Goal: Task Accomplishment & Management: Complete application form

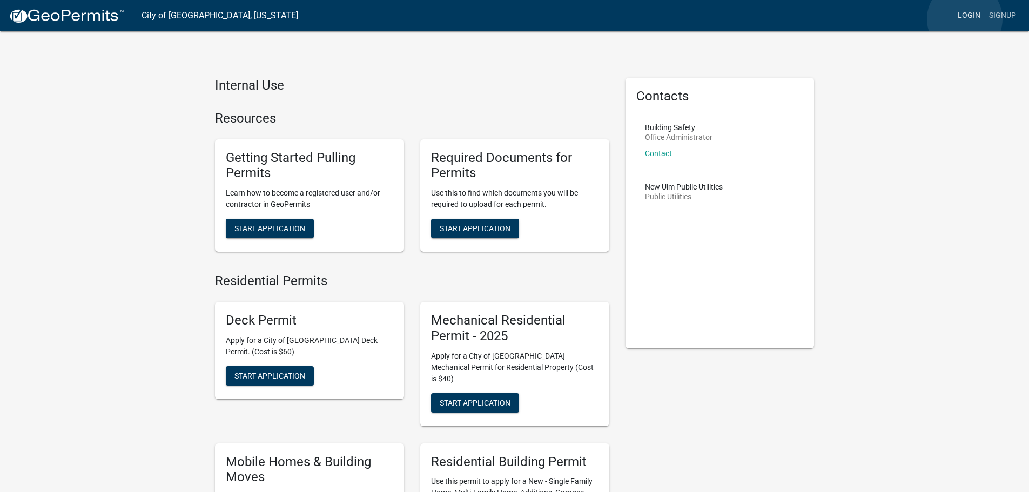
click at [965, 19] on link "Login" at bounding box center [968, 15] width 31 height 21
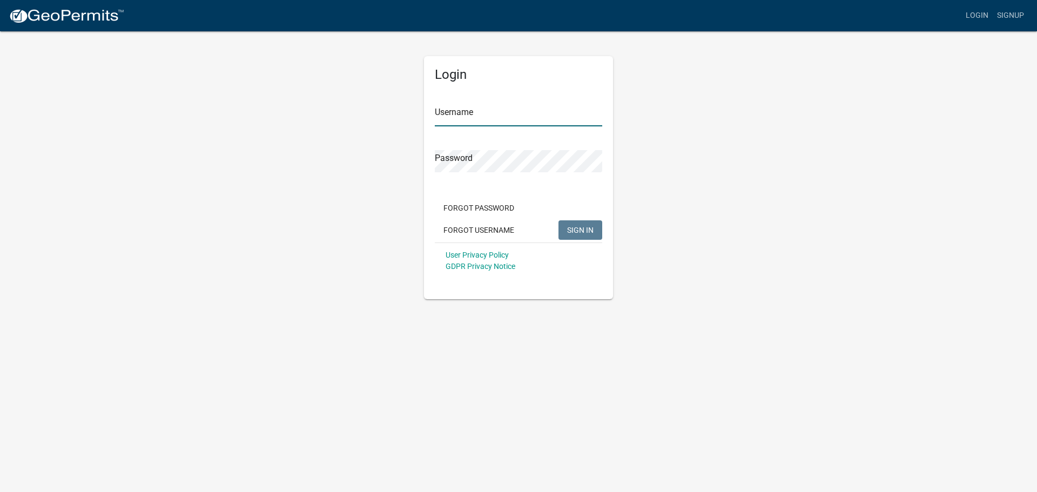
click at [488, 116] on input "Username" at bounding box center [518, 115] width 167 height 22
type input "blake.rane@superiorfenceandrail.com"
click at [558, 220] on button "SIGN IN" at bounding box center [580, 229] width 44 height 19
click at [1017, 16] on link "Signup" at bounding box center [1011, 15] width 36 height 21
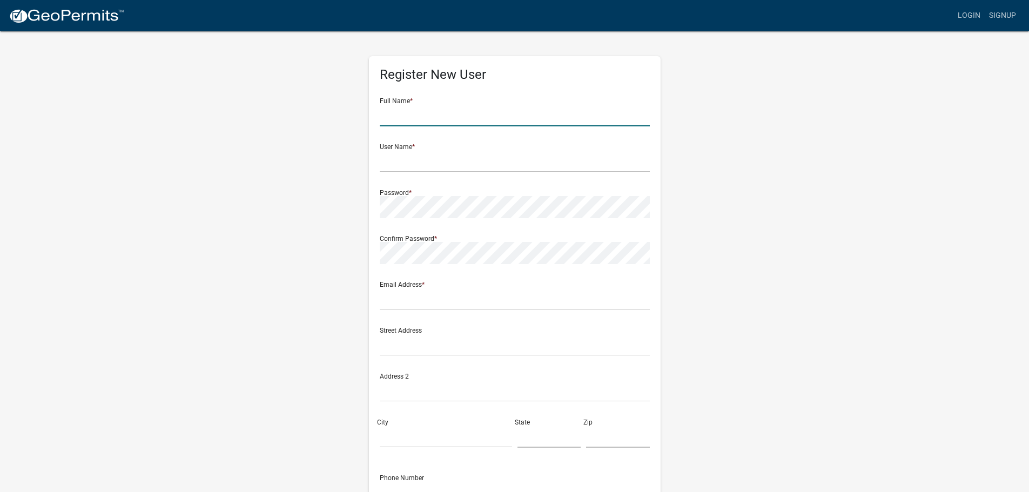
click at [468, 118] on input "text" at bounding box center [515, 115] width 270 height 22
click at [468, 118] on input "Cassie" at bounding box center [515, 115] width 270 height 22
type input "Cassie Guy"
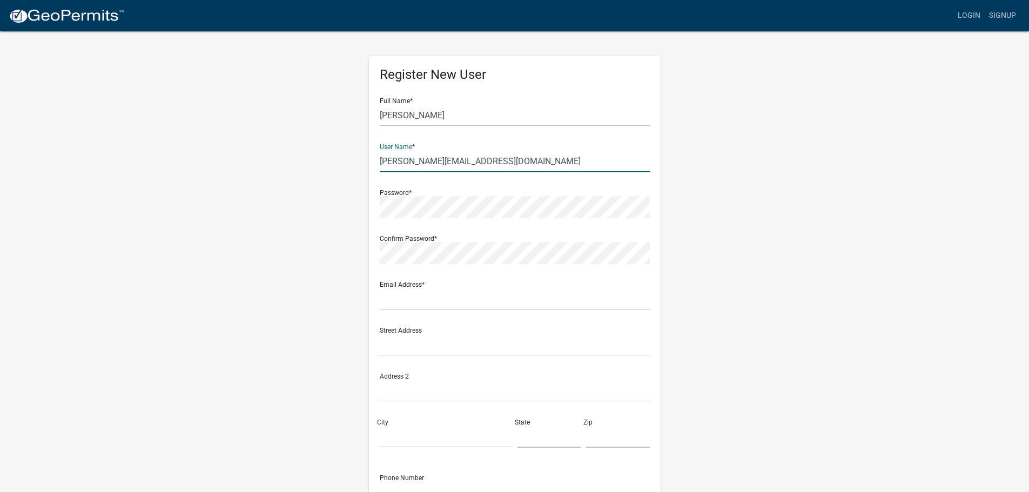
click at [466, 163] on input "cassaundra.guy@superiorfenceandrail.com" at bounding box center [515, 161] width 270 height 22
type input "cassaundra.guy@superiorfenceandrail.com"
click at [431, 298] on input "text" at bounding box center [515, 299] width 270 height 22
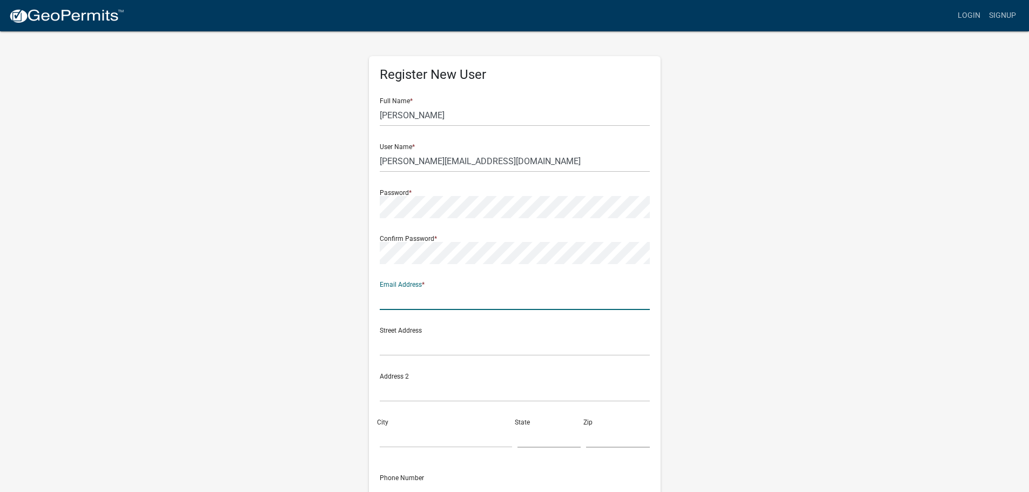
paste input "cassaundra.guy@superiorfenceandrail.com"
type input "cassaundra.guy@superiorfenceandrail.com"
click at [356, 211] on div "Register New User Full Name * Cassie Guy User Name * cassaundra.guy@superiorfen…" at bounding box center [515, 319] width 616 height 578
click at [472, 346] on input "text" at bounding box center [515, 345] width 270 height 22
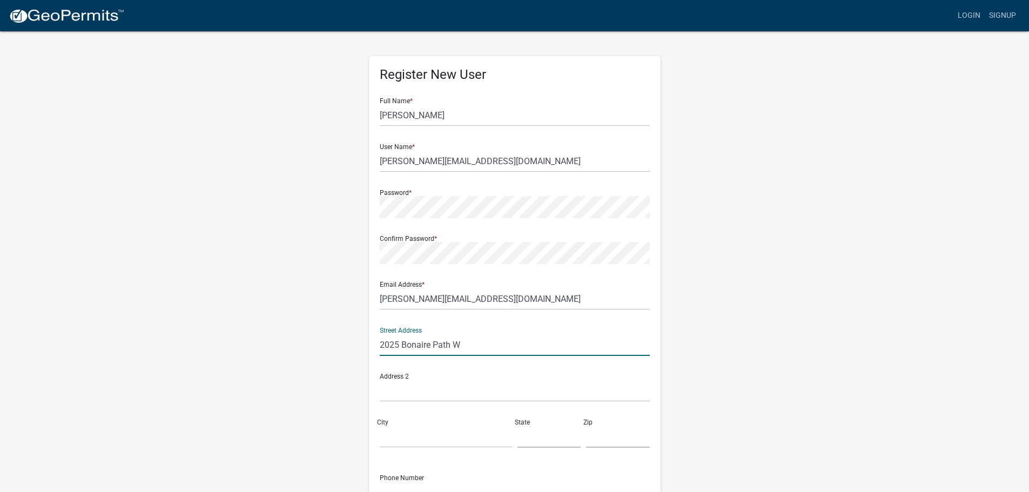
type input "2025 Bonaire Path W"
type input "Rosemount"
type input "mn"
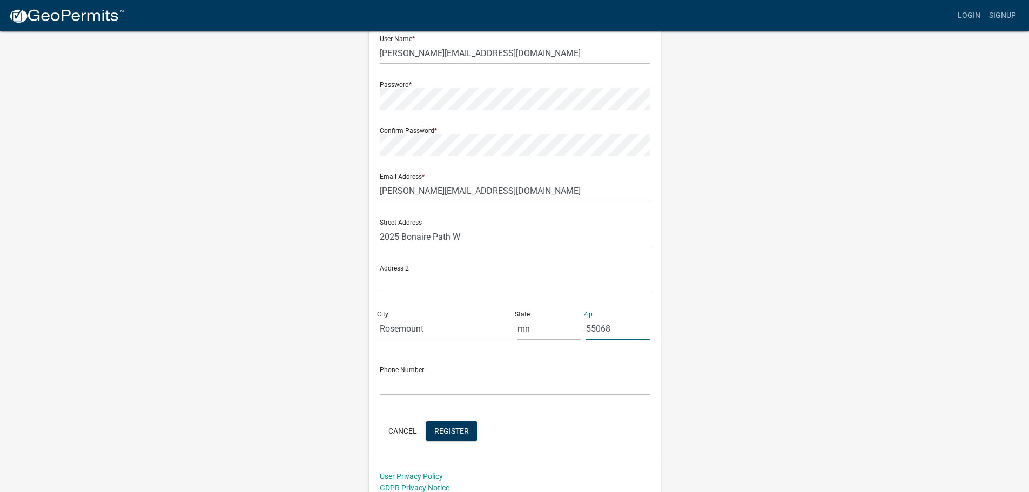
scroll to position [116, 0]
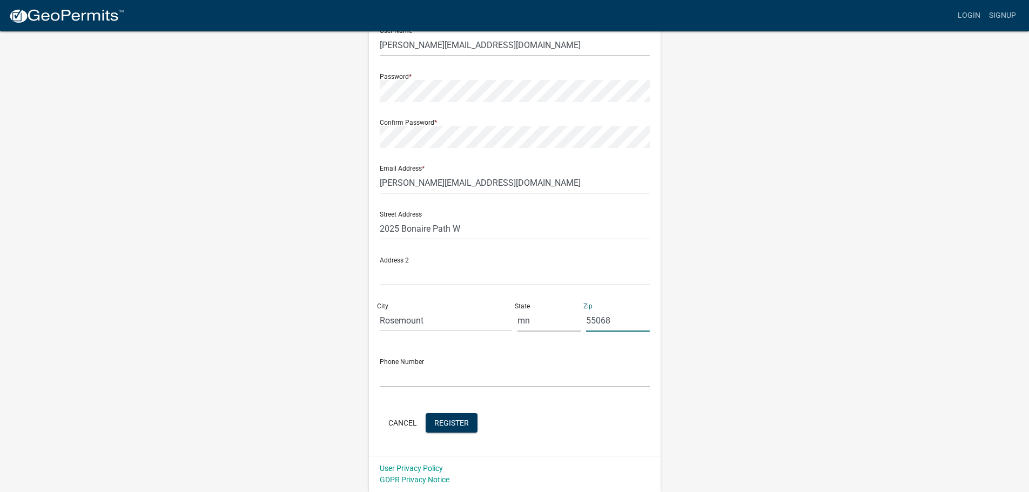
type input "55068"
click at [462, 374] on input "text" at bounding box center [515, 376] width 270 height 22
type input "6513499734"
click at [456, 418] on span "Register" at bounding box center [451, 422] width 35 height 9
